Goal: Task Accomplishment & Management: Complete application form

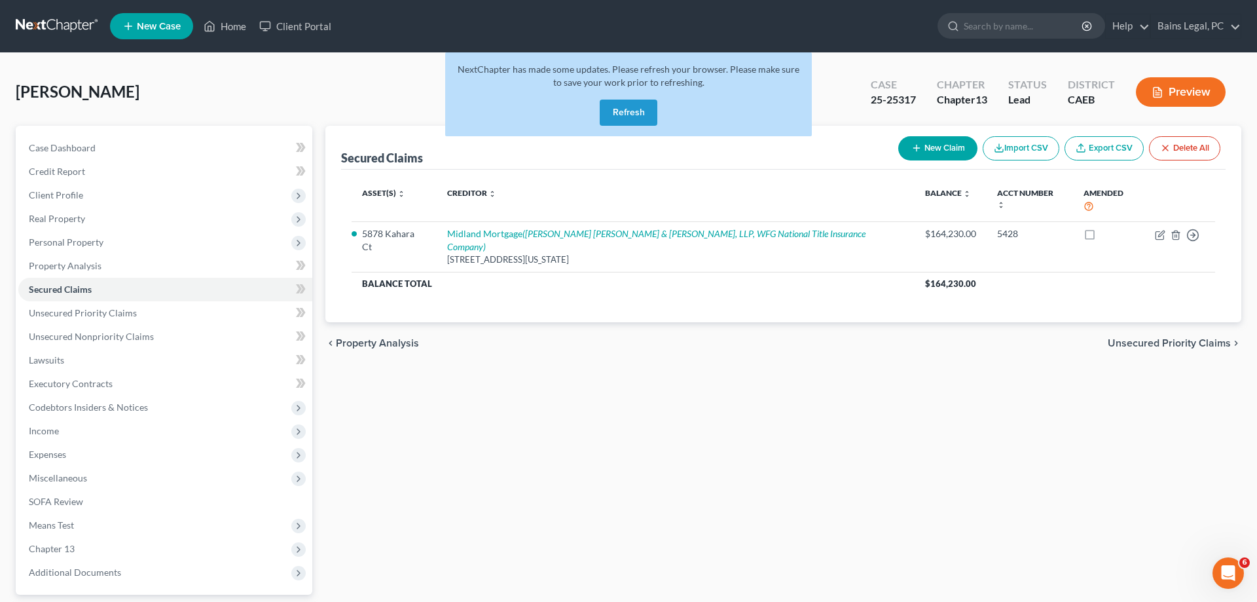
drag, startPoint x: 643, startPoint y: 113, endPoint x: 372, endPoint y: 69, distance: 273.8
click at [642, 114] on button "Refresh" at bounding box center [629, 113] width 58 height 26
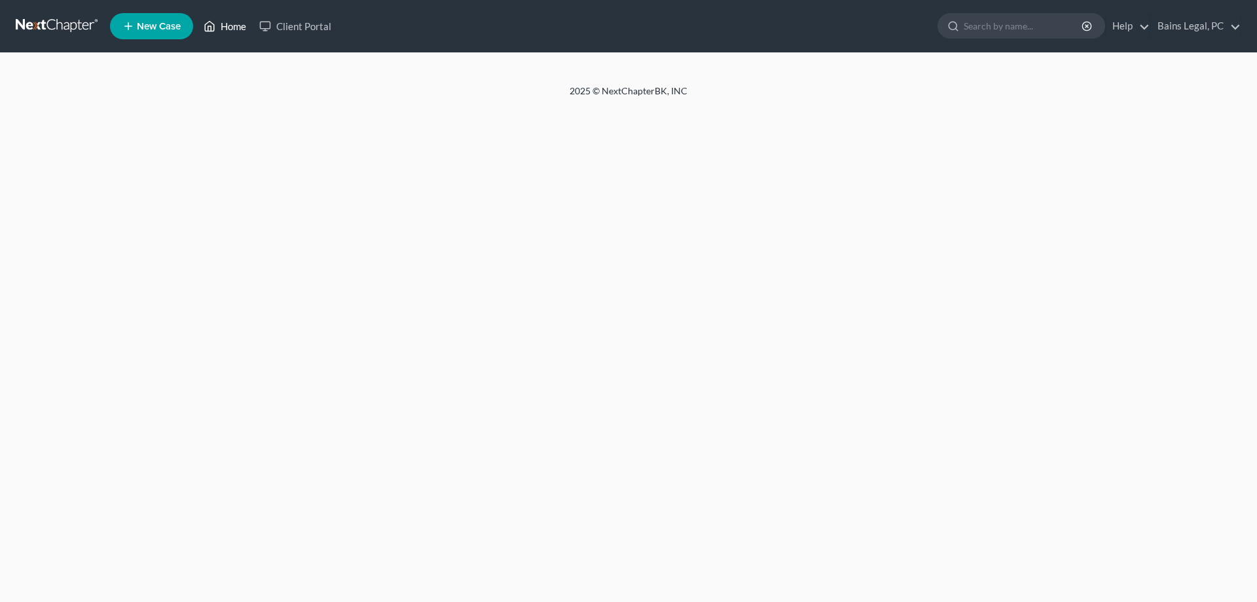
click at [221, 26] on link "Home" at bounding box center [225, 26] width 56 height 24
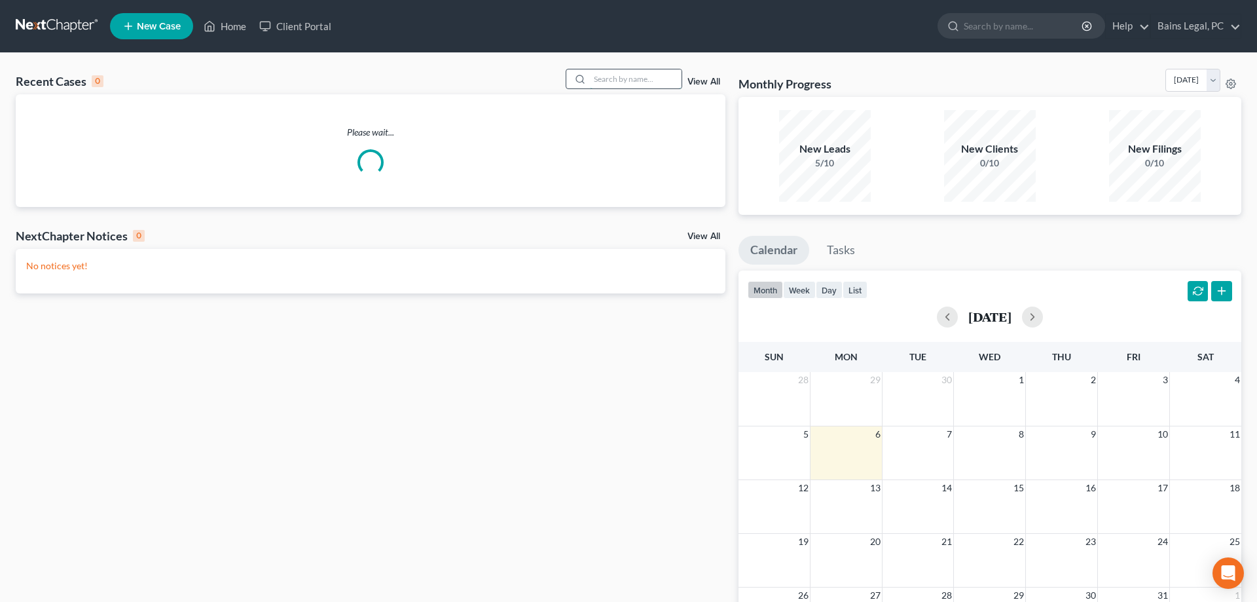
click at [623, 77] on input "search" at bounding box center [636, 78] width 92 height 19
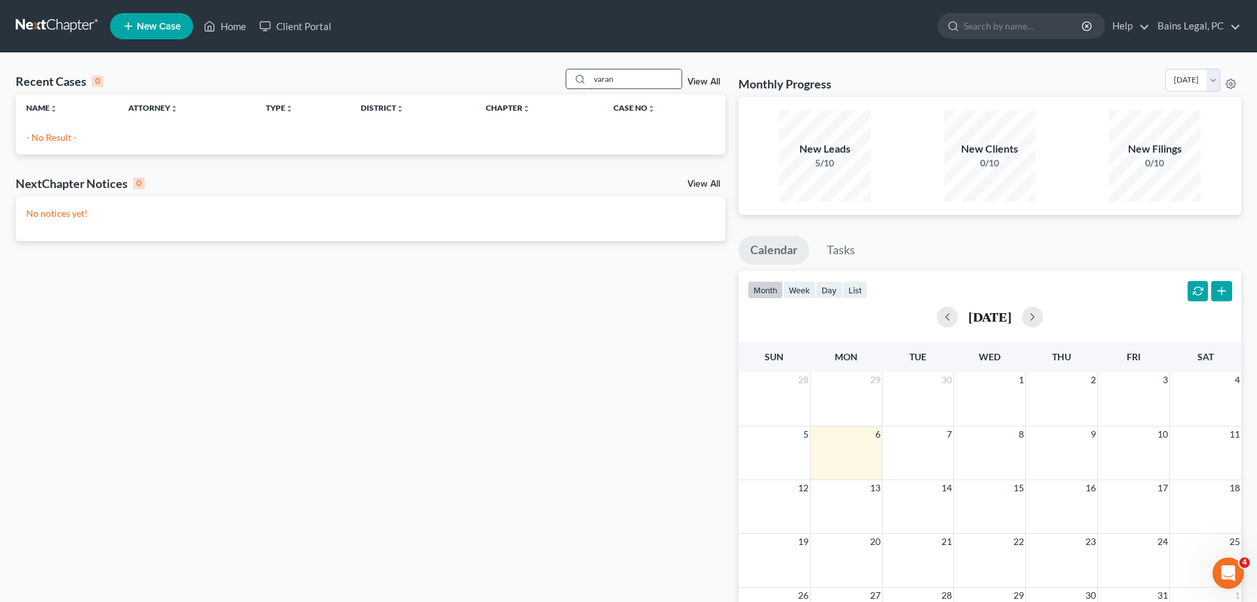
drag, startPoint x: 617, startPoint y: 84, endPoint x: 509, endPoint y: 75, distance: 108.3
click at [590, 75] on input "varan" at bounding box center [636, 78] width 92 height 19
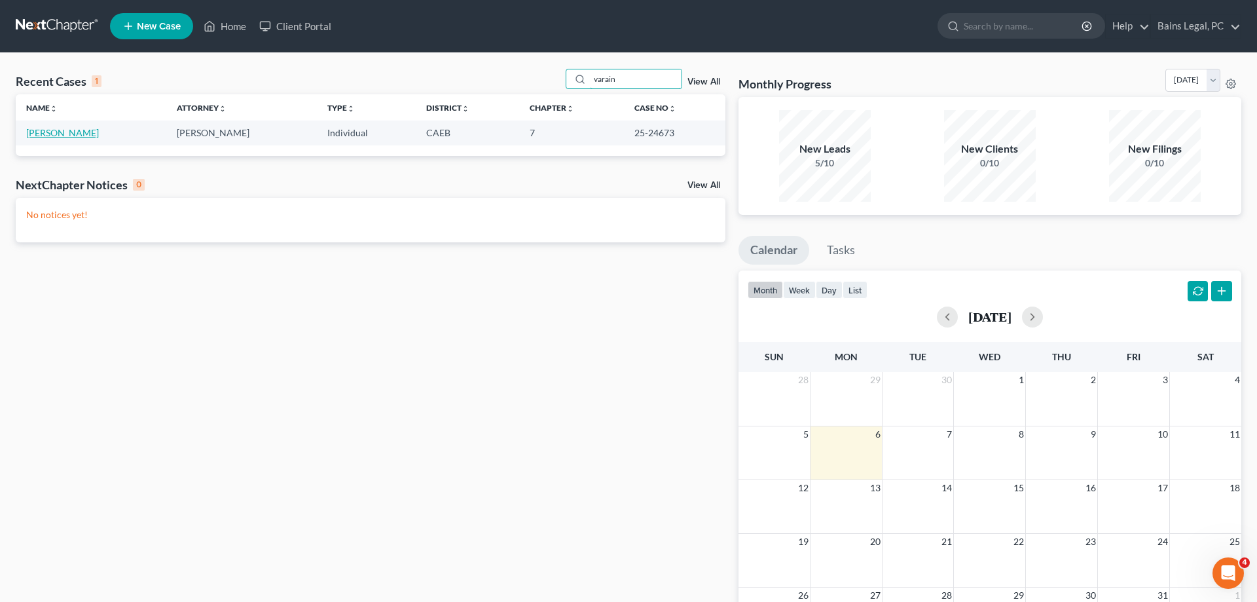
type input "varain"
click at [65, 130] on link "Varain, Angelique" at bounding box center [62, 132] width 73 height 11
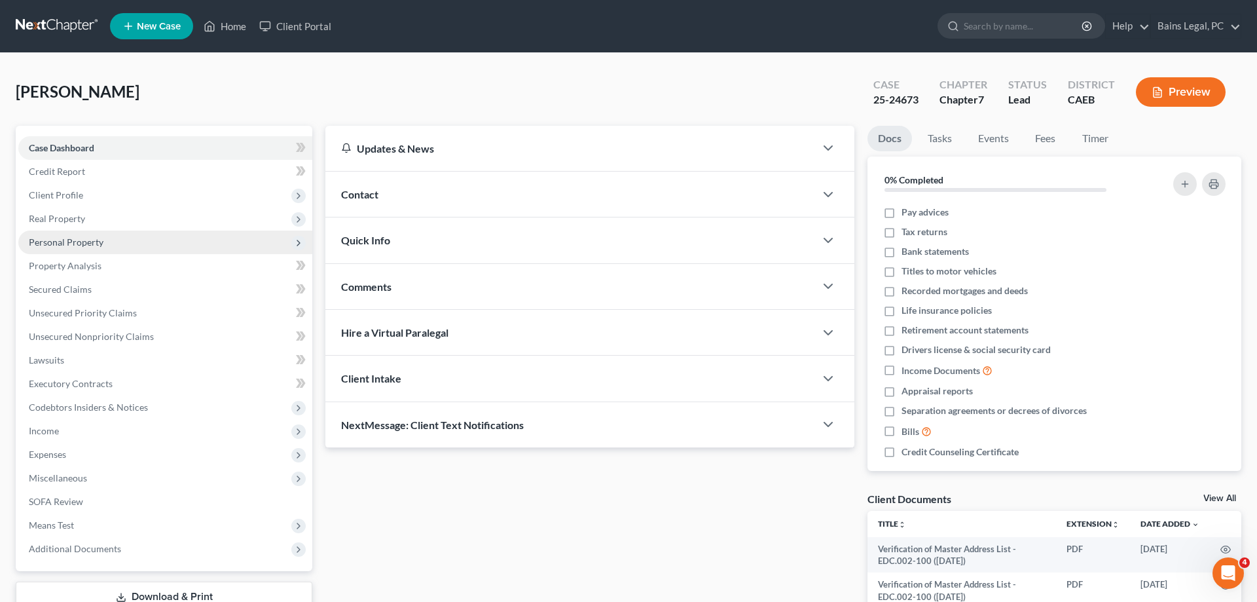
click at [105, 250] on span "Personal Property" at bounding box center [165, 242] width 294 height 24
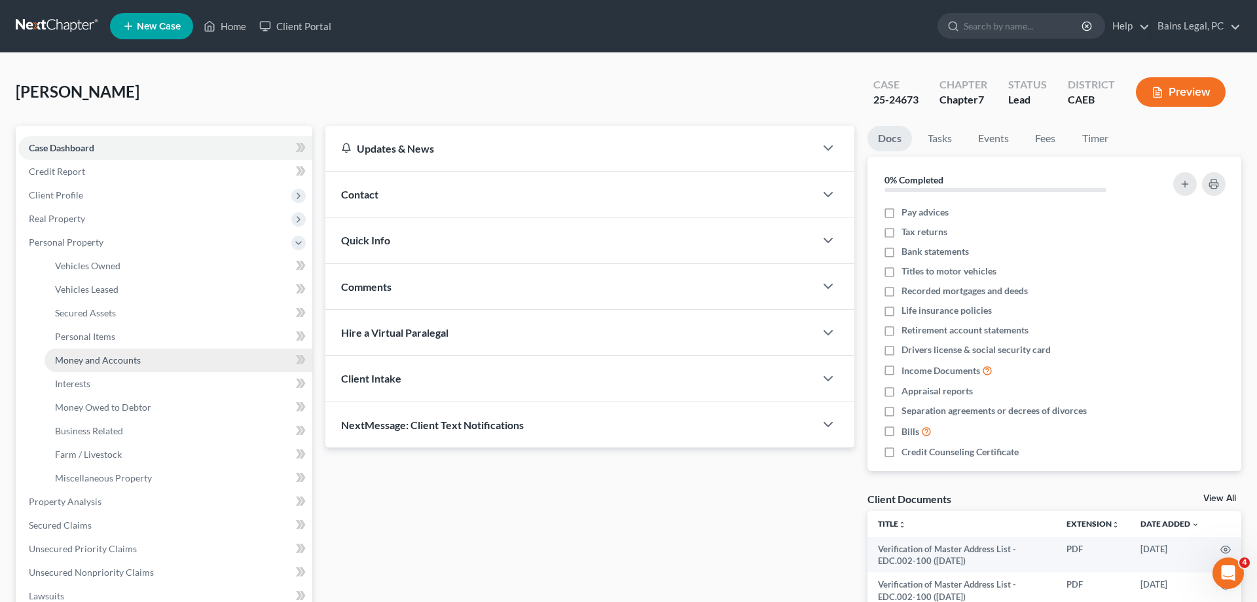
click at [120, 363] on span "Money and Accounts" at bounding box center [98, 359] width 86 height 11
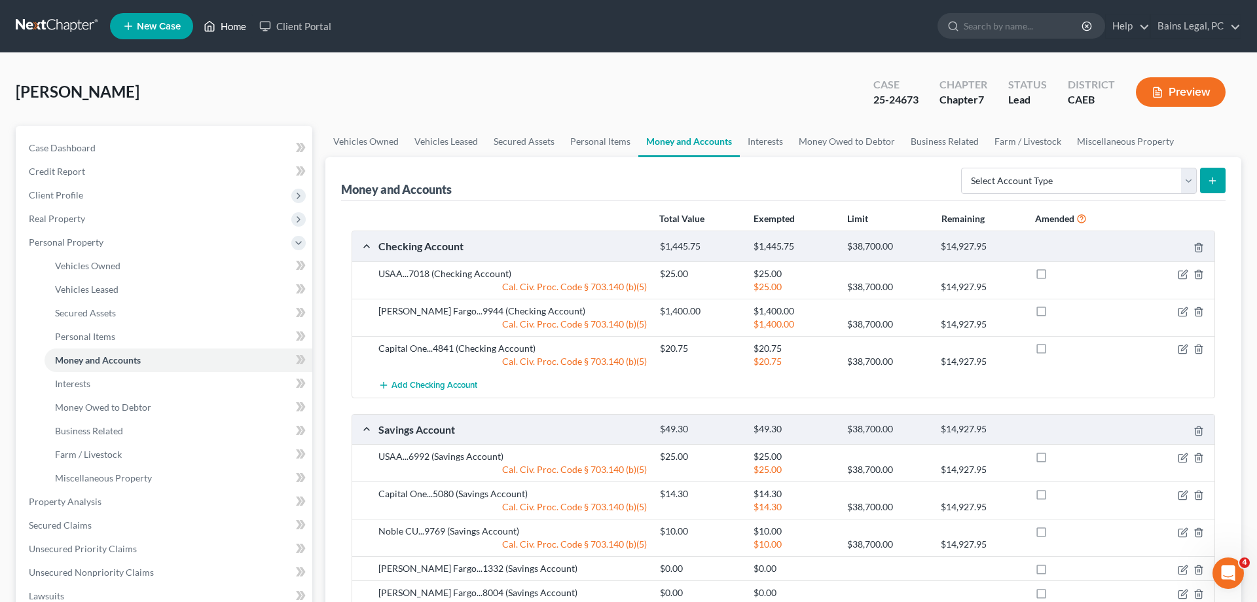
drag, startPoint x: 227, startPoint y: 26, endPoint x: 234, endPoint y: 26, distance: 7.9
click at [227, 26] on link "Home" at bounding box center [225, 26] width 56 height 24
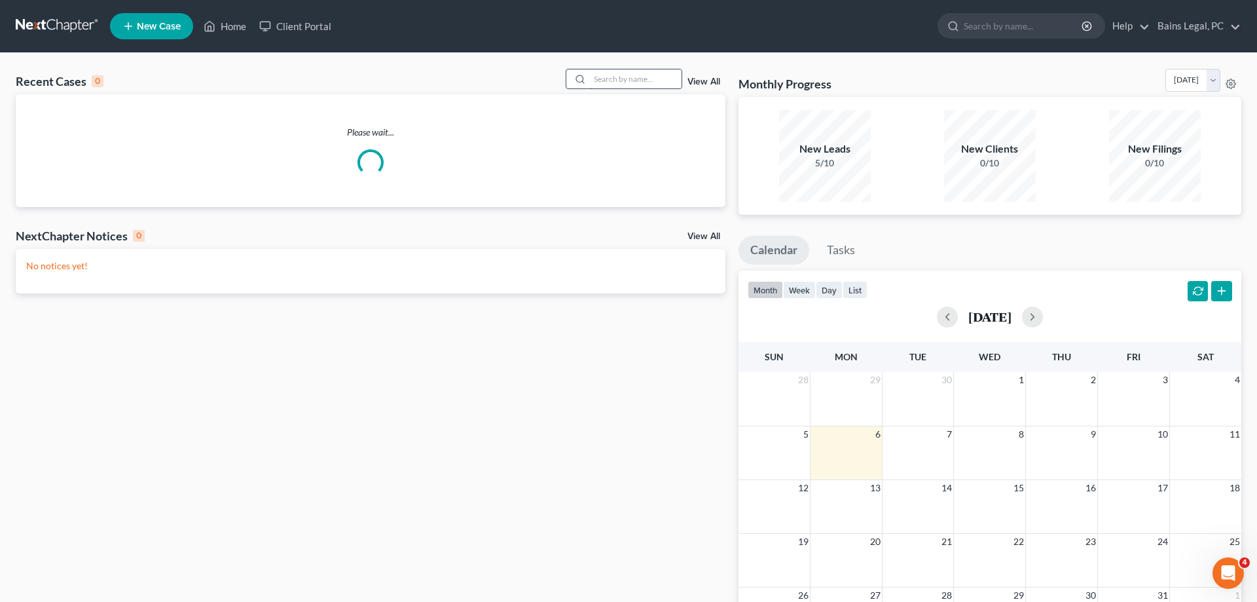
click at [654, 79] on input "search" at bounding box center [636, 78] width 92 height 19
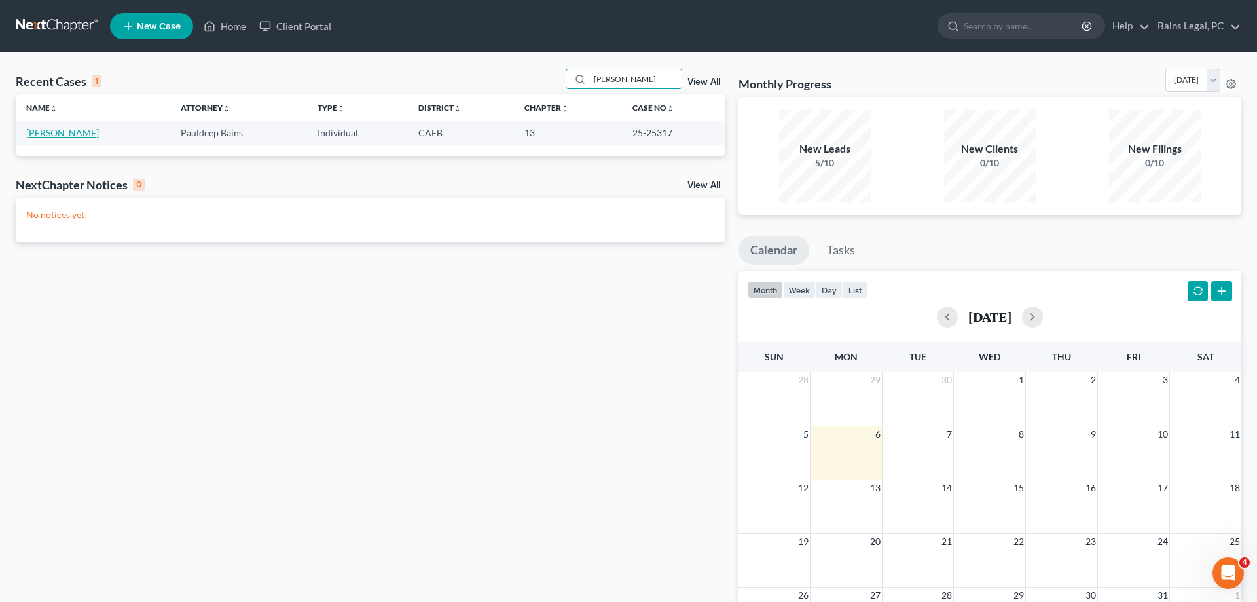
type input "ritter"
click at [54, 129] on link "[PERSON_NAME]" at bounding box center [62, 132] width 73 height 11
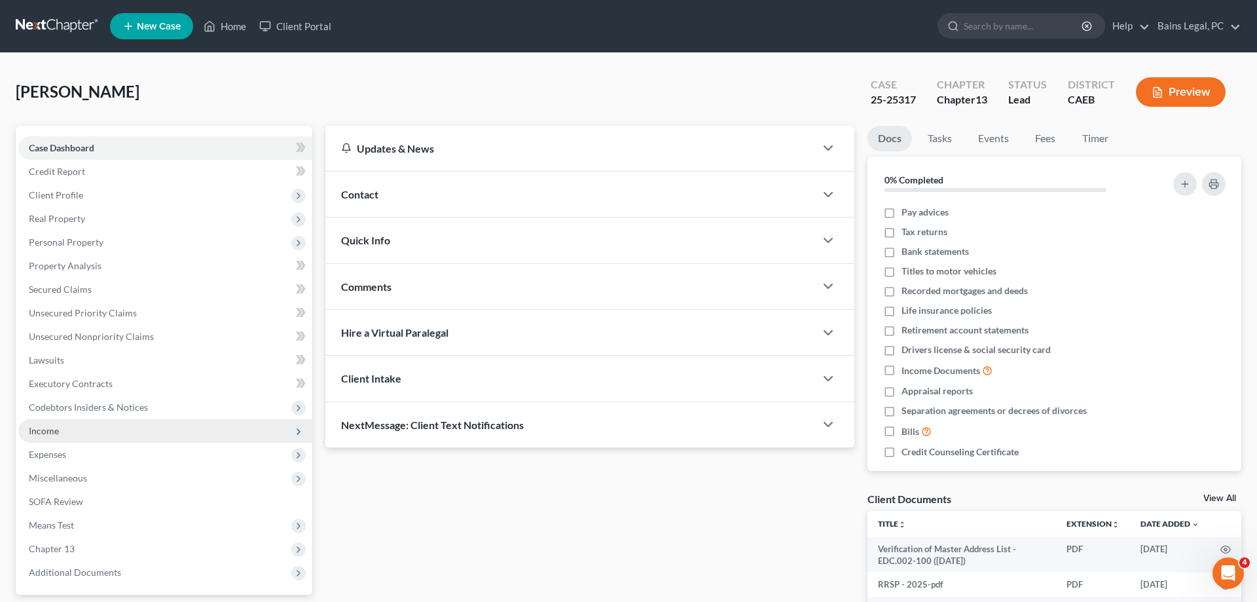
drag, startPoint x: 82, startPoint y: 431, endPoint x: 94, endPoint y: 435, distance: 11.8
click at [86, 431] on span "Income" at bounding box center [165, 431] width 294 height 24
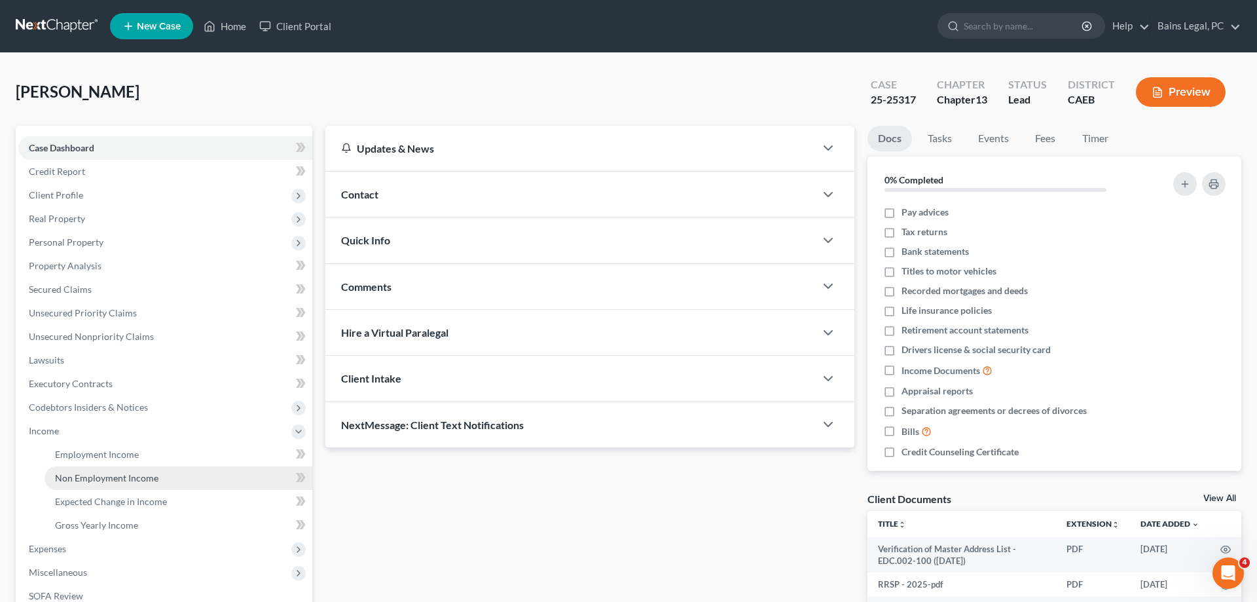
click at [93, 473] on span "Non Employment Income" at bounding box center [106, 477] width 103 height 11
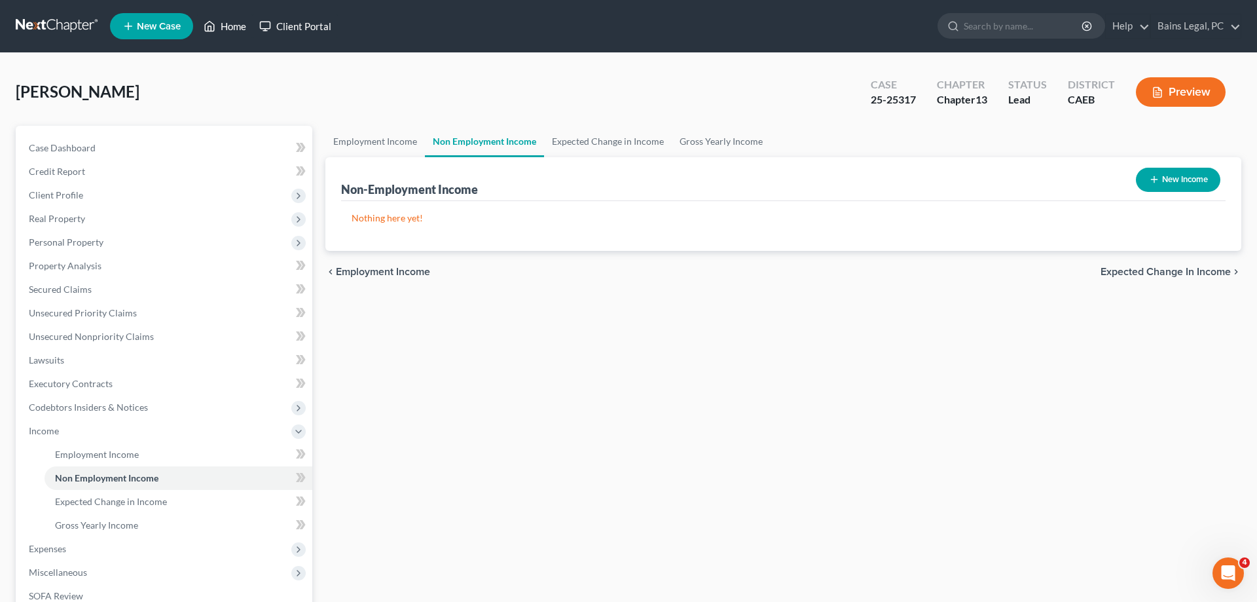
drag, startPoint x: 228, startPoint y: 22, endPoint x: 268, endPoint y: 26, distance: 40.1
click at [230, 23] on link "Home" at bounding box center [225, 26] width 56 height 24
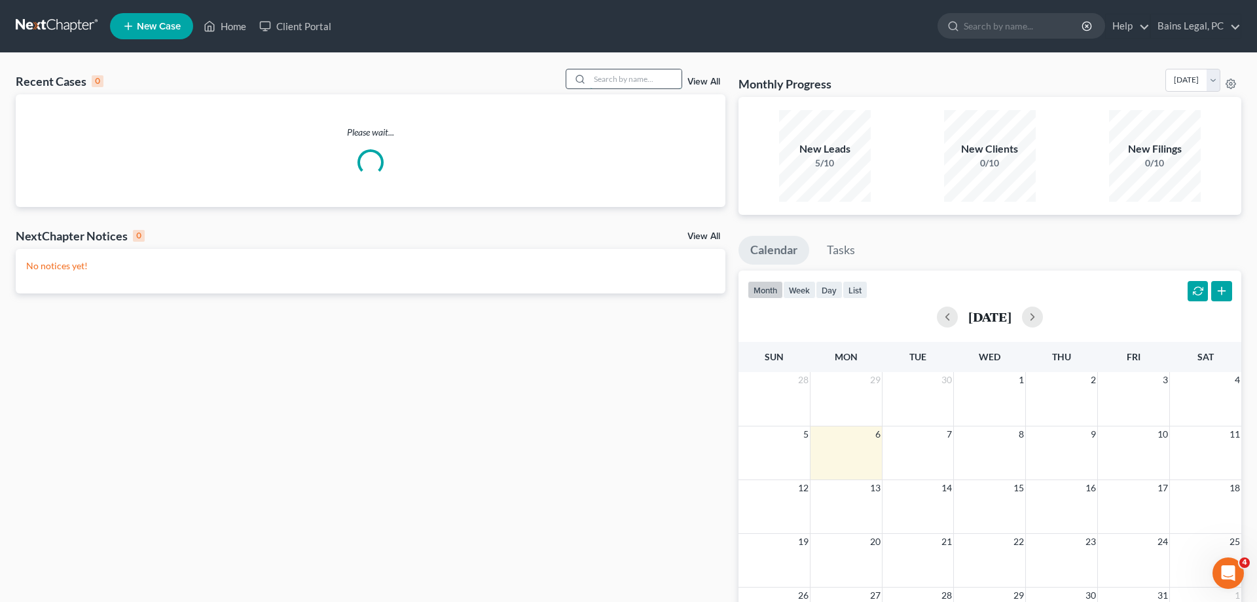
click at [641, 81] on input "search" at bounding box center [636, 78] width 92 height 19
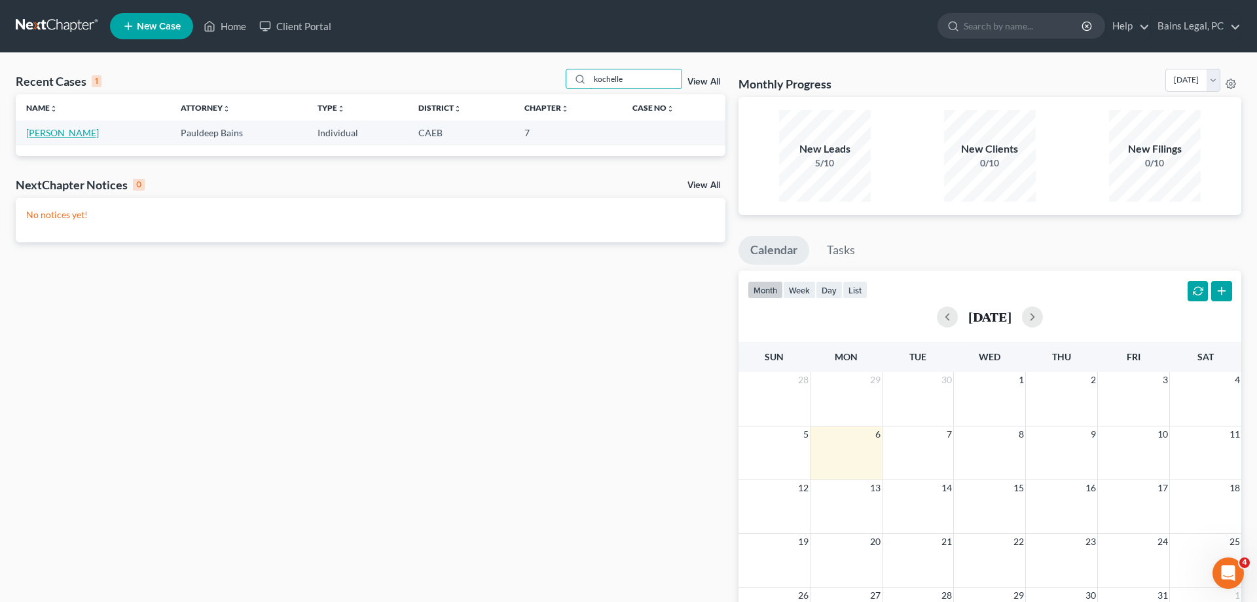
type input "kochelle"
click at [87, 134] on link "Simmons, Kochelle" at bounding box center [62, 132] width 73 height 11
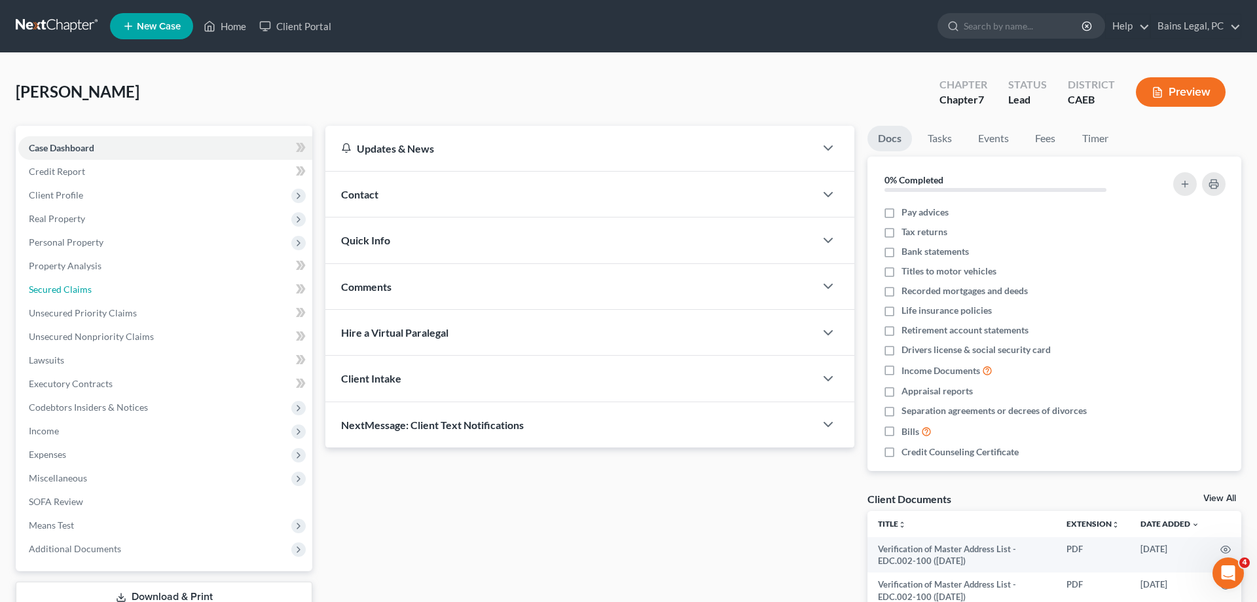
drag, startPoint x: 71, startPoint y: 289, endPoint x: 493, endPoint y: 268, distance: 422.1
click at [73, 288] on span "Secured Claims" at bounding box center [60, 288] width 63 height 11
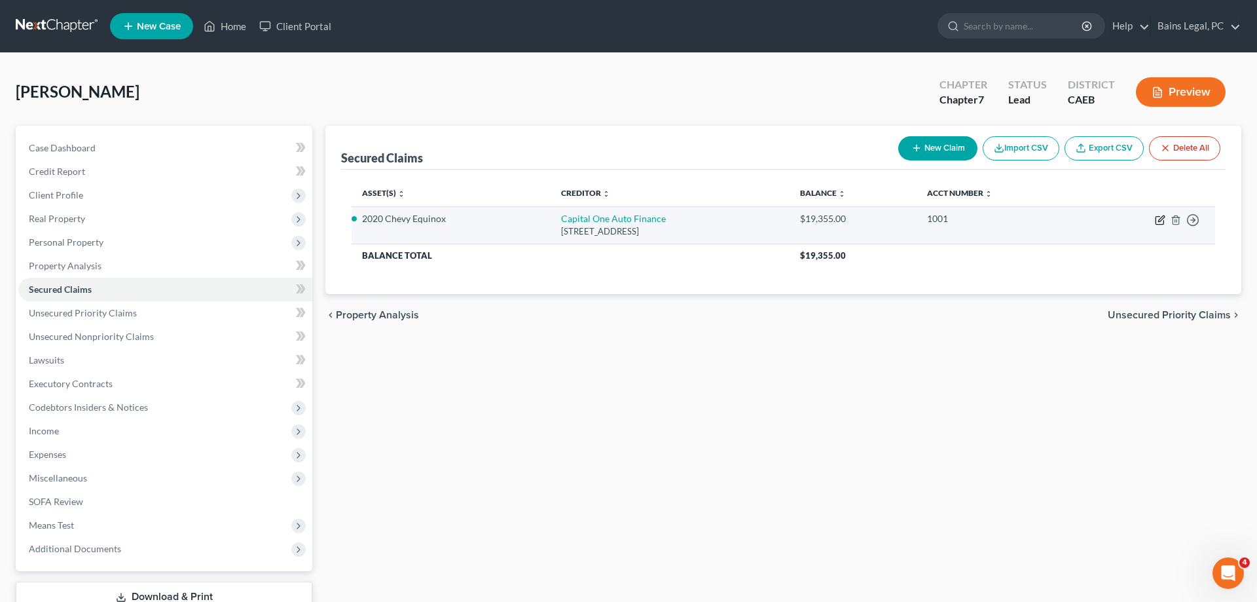
click at [1157, 219] on icon "button" at bounding box center [1160, 220] width 10 height 10
select select "4"
select select "0"
select select "2"
select select "0"
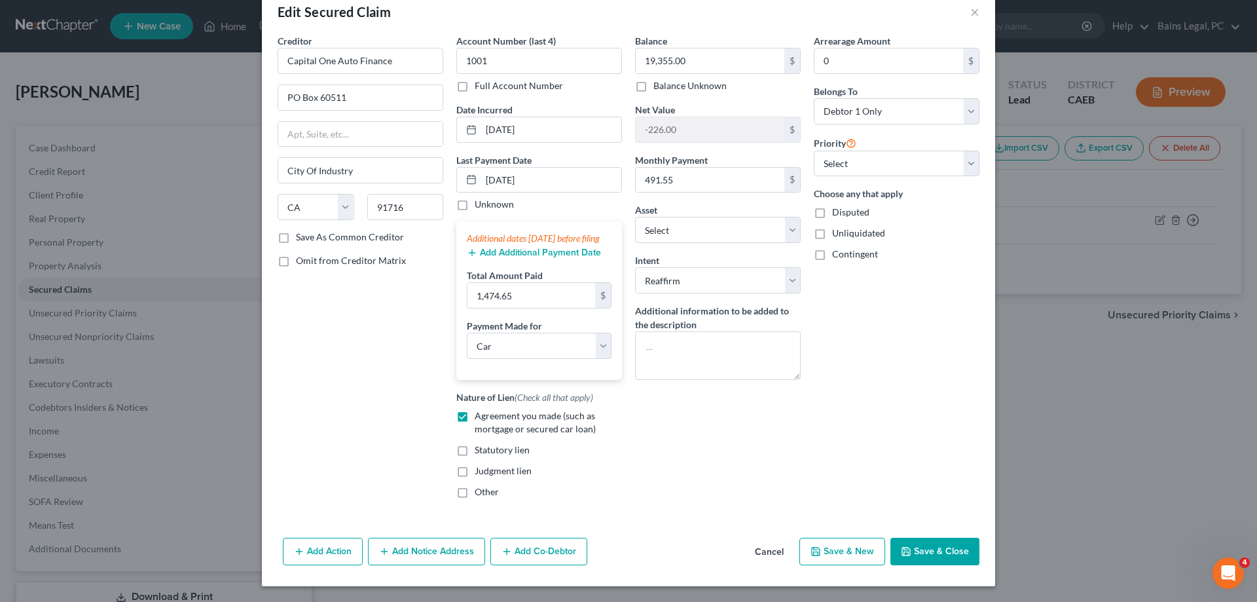
scroll to position [39, 0]
click at [936, 556] on button "Save & Close" at bounding box center [934, 550] width 89 height 27
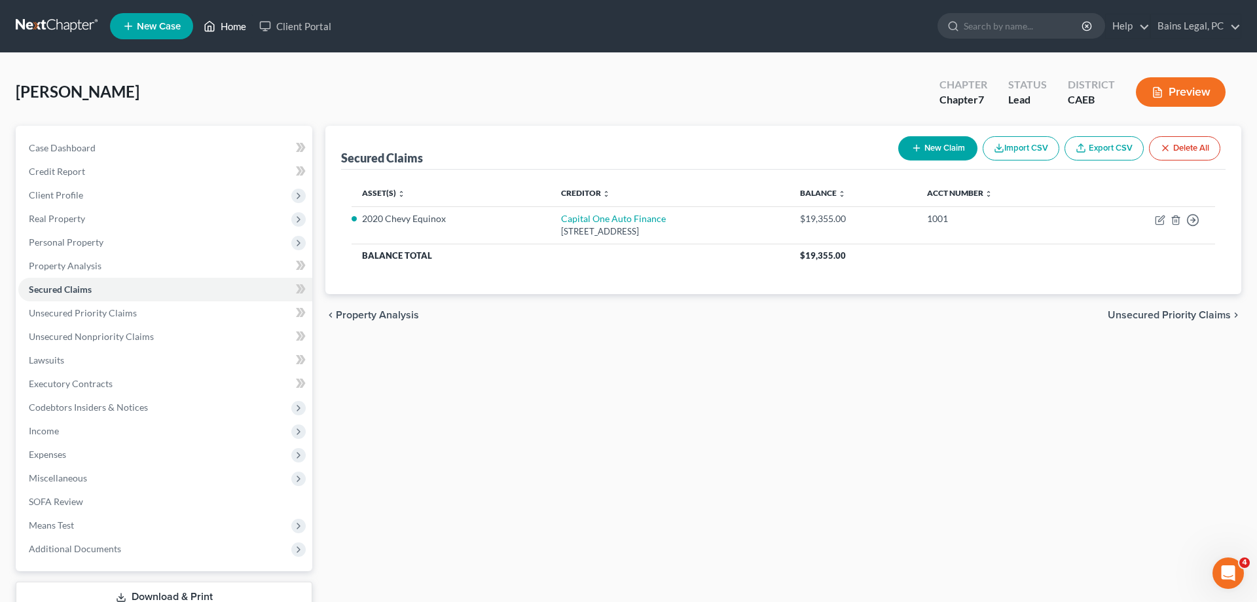
click at [234, 21] on link "Home" at bounding box center [225, 26] width 56 height 24
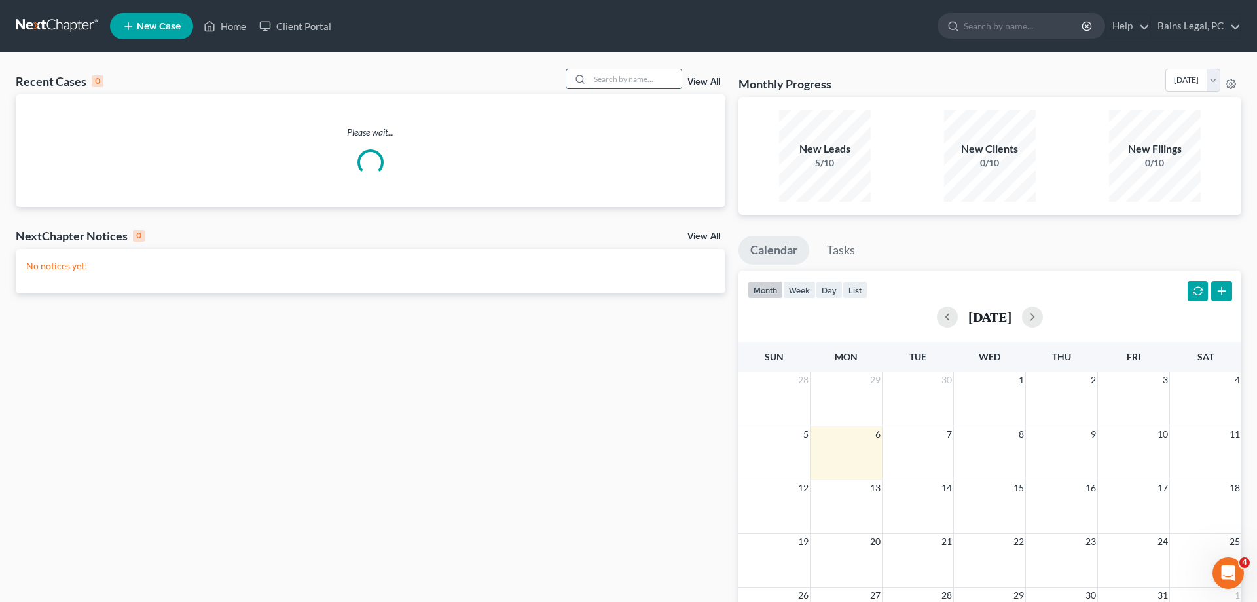
click at [663, 79] on input "search" at bounding box center [636, 78] width 92 height 19
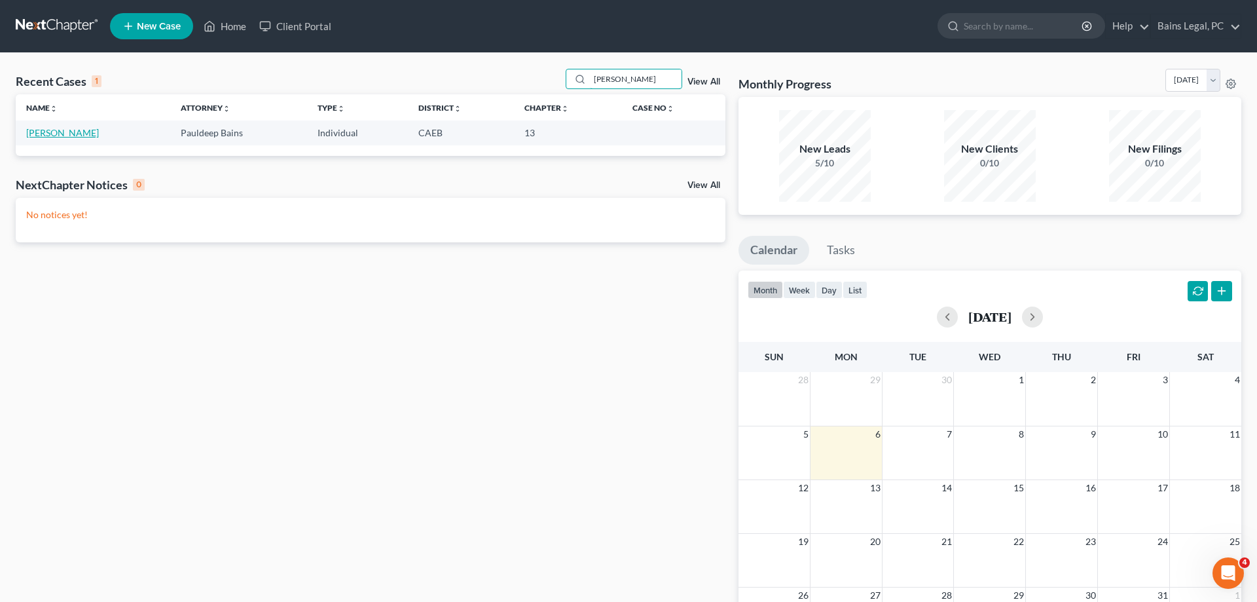
type input "sarhadi"
click at [63, 133] on link "Sarhadi, John" at bounding box center [62, 132] width 73 height 11
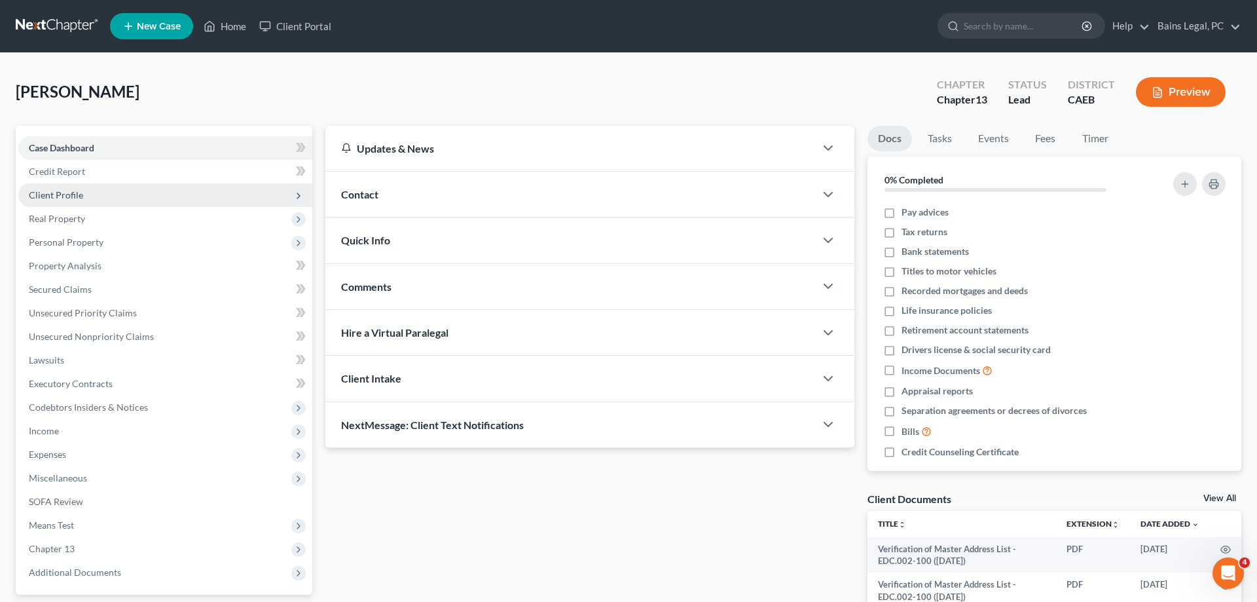
click at [92, 196] on span "Client Profile" at bounding box center [165, 195] width 294 height 24
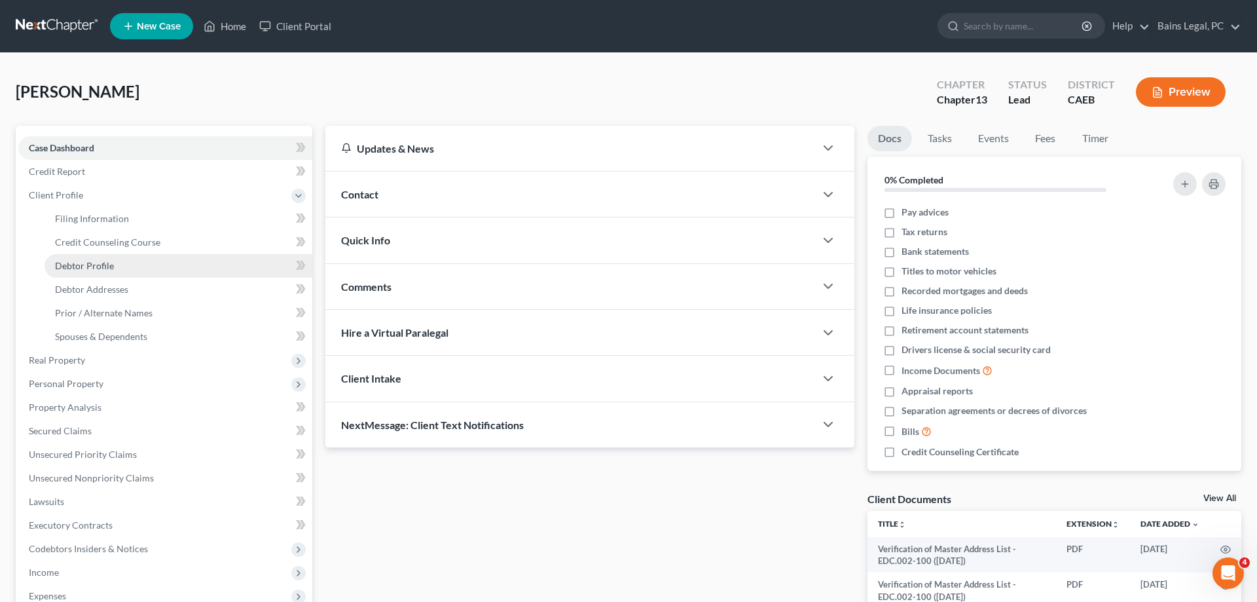
drag, startPoint x: 129, startPoint y: 269, endPoint x: 137, endPoint y: 267, distance: 8.1
click at [130, 268] on link "Debtor Profile" at bounding box center [179, 266] width 268 height 24
select select "1"
select select "2"
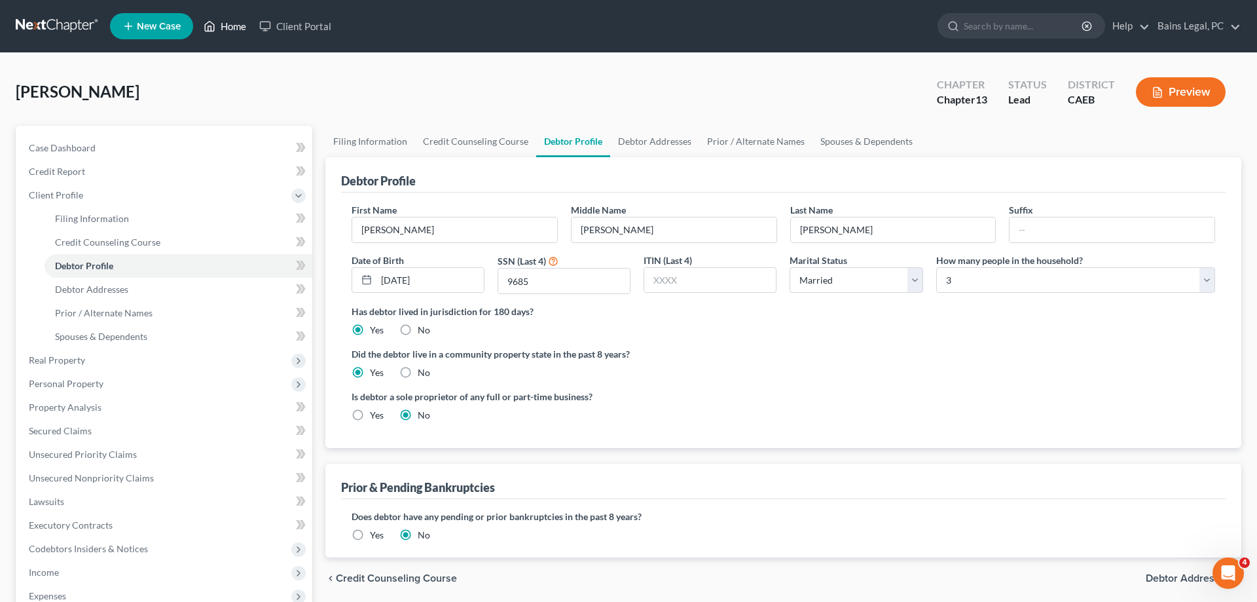
click at [237, 27] on link "Home" at bounding box center [225, 26] width 56 height 24
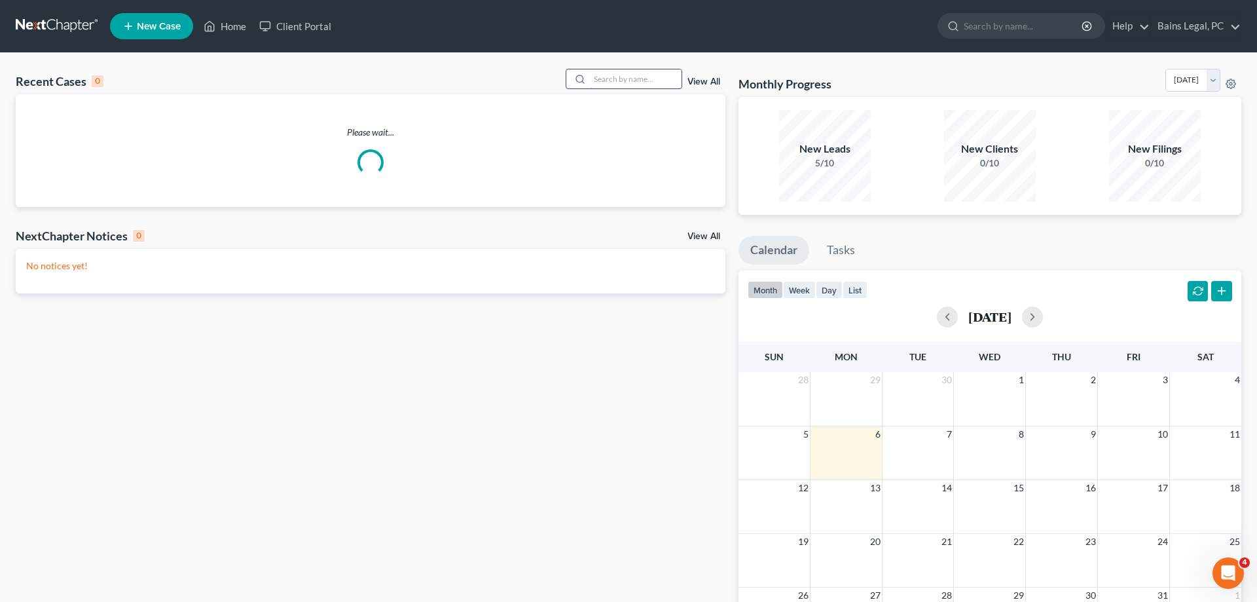
click at [645, 82] on input "search" at bounding box center [636, 78] width 92 height 19
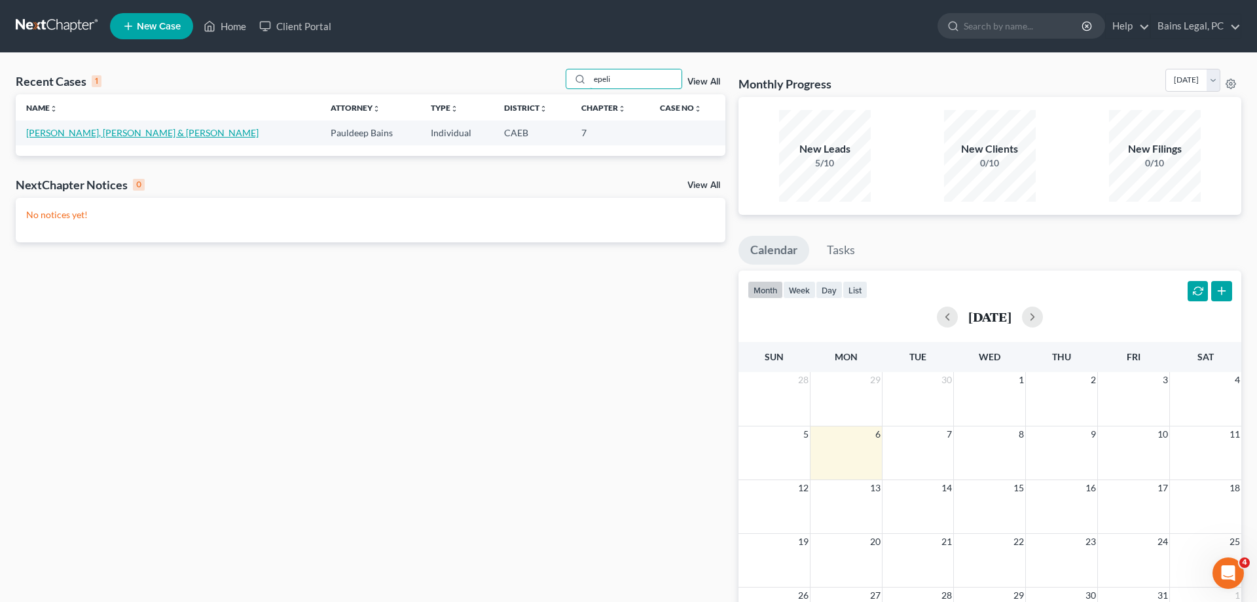
type input "epeli"
click at [88, 131] on link "Tamata, Epeli & Morrow, Kathy" at bounding box center [142, 132] width 232 height 11
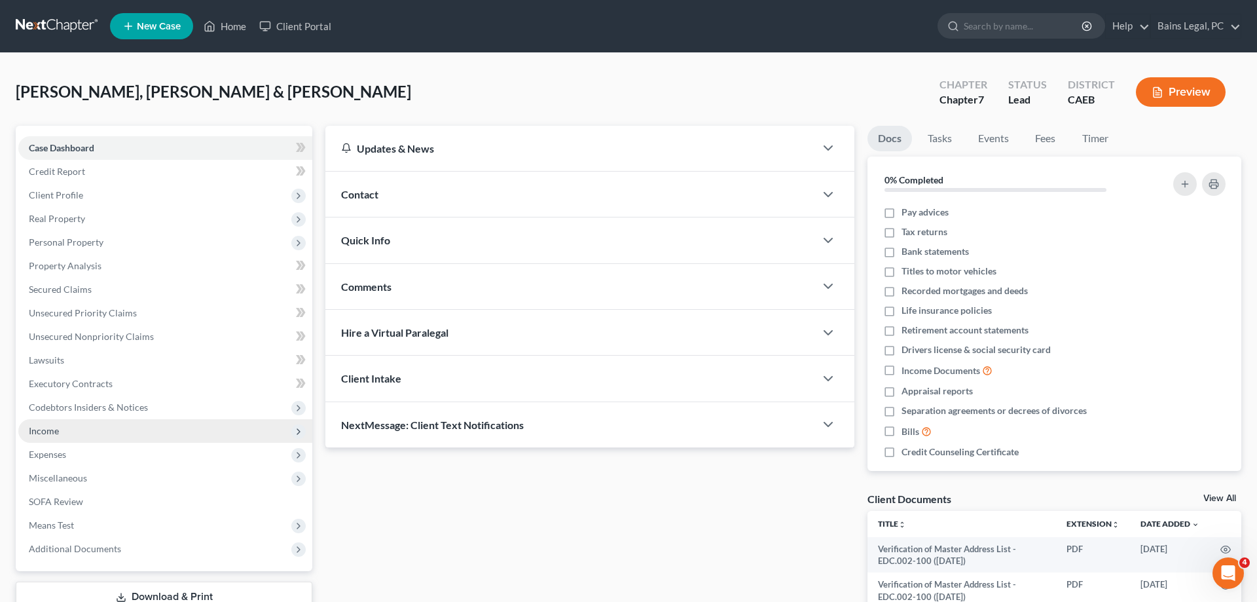
drag, startPoint x: 78, startPoint y: 437, endPoint x: 92, endPoint y: 446, distance: 17.1
click at [79, 437] on span "Income" at bounding box center [165, 431] width 294 height 24
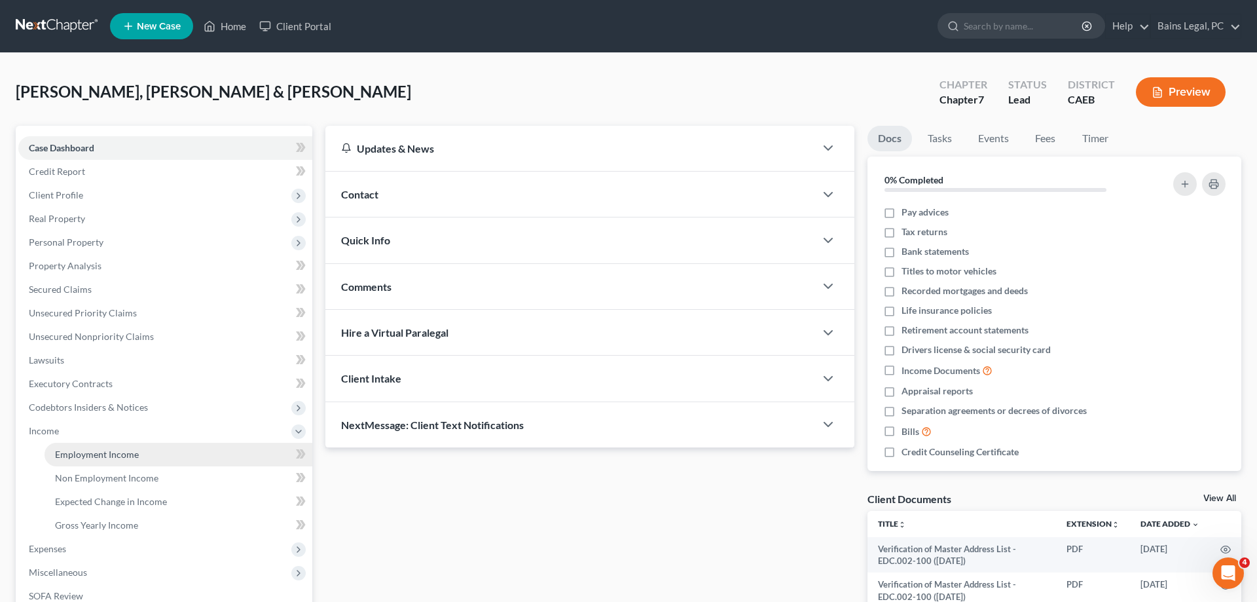
click at [96, 452] on span "Employment Income" at bounding box center [97, 453] width 84 height 11
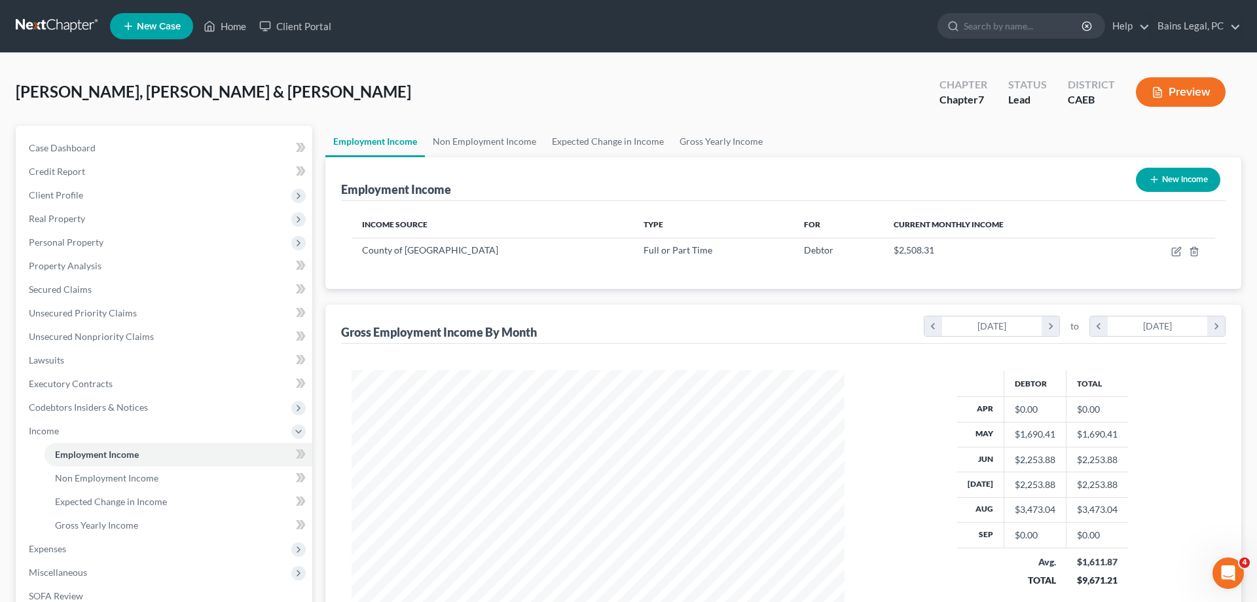
scroll to position [246, 519]
click at [1180, 247] on icon "button" at bounding box center [1176, 251] width 10 height 10
select select "0"
select select "4"
select select "2"
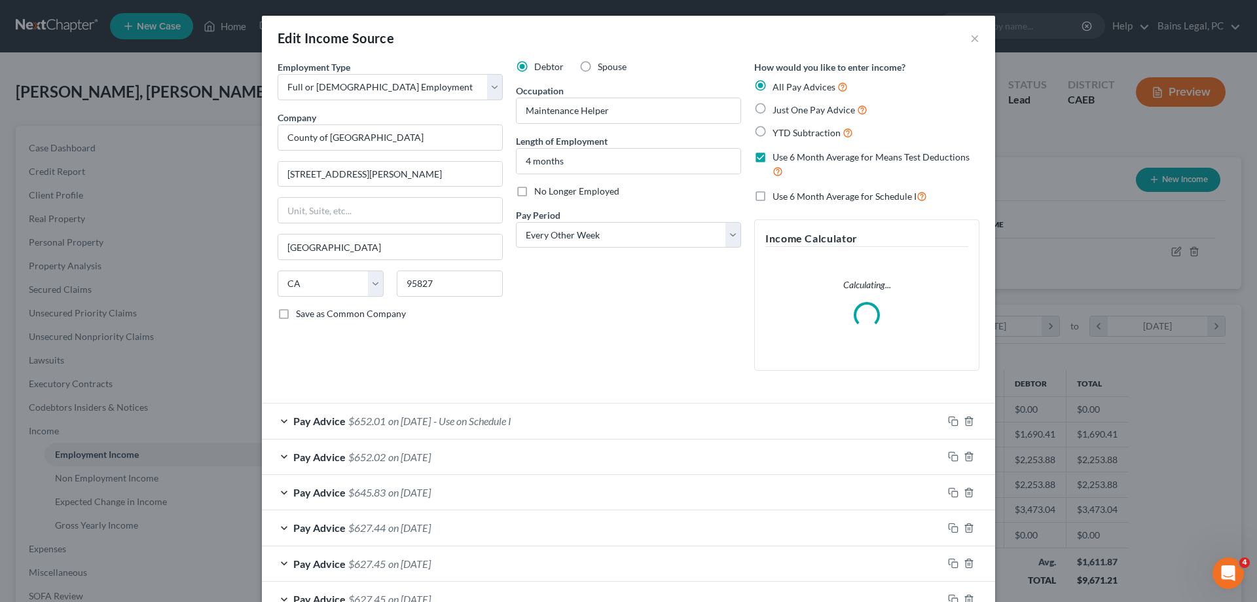
scroll to position [194, 0]
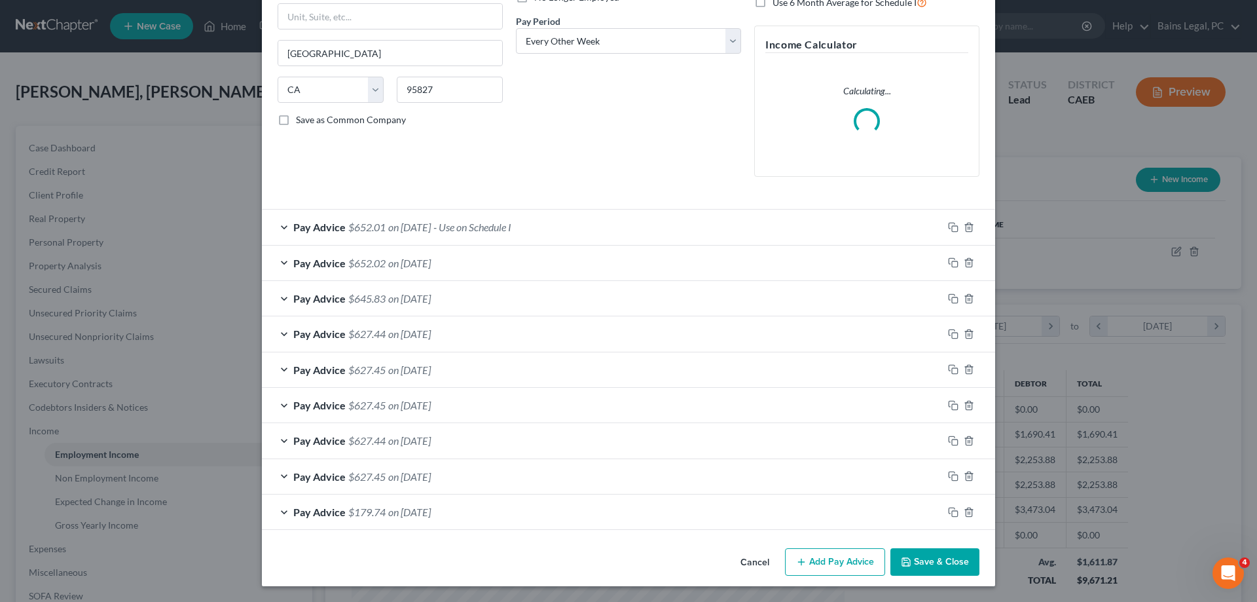
drag, startPoint x: 941, startPoint y: 555, endPoint x: 983, endPoint y: 544, distance: 43.3
click at [941, 555] on button "Save & Close" at bounding box center [934, 561] width 89 height 27
